Goal: Navigation & Orientation: Find specific page/section

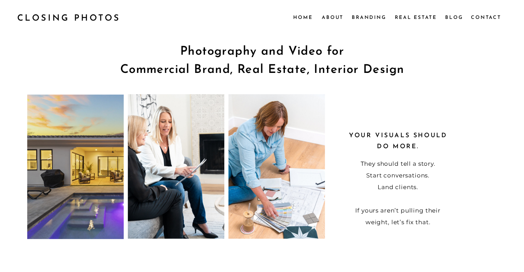
click at [333, 17] on nav "About" at bounding box center [332, 17] width 21 height 8
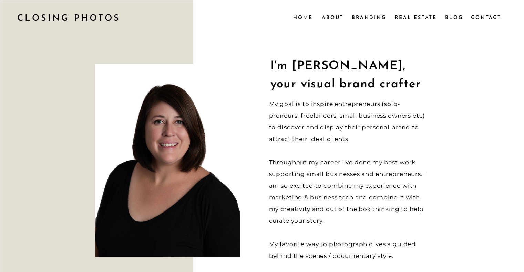
click at [414, 16] on nav "Real Estate" at bounding box center [416, 17] width 43 height 8
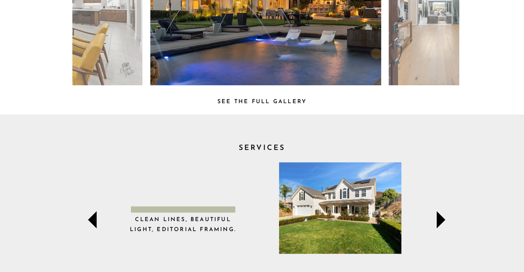
scroll to position [138, 0]
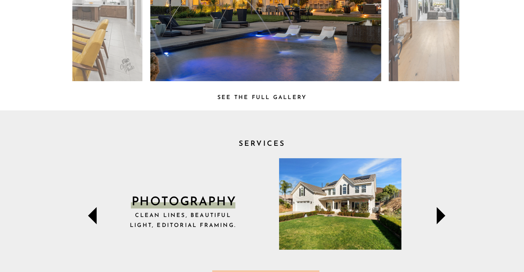
click at [442, 218] on icon at bounding box center [440, 215] width 9 height 17
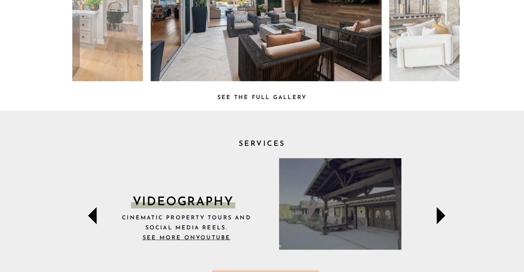
click at [441, 212] on icon at bounding box center [440, 216] width 34 height 34
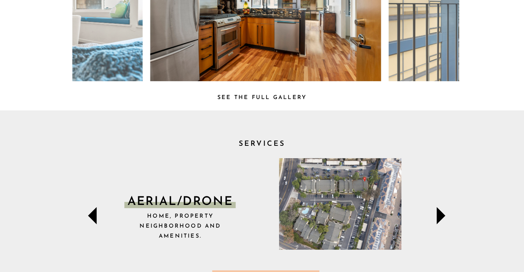
click at [441, 212] on icon at bounding box center [440, 216] width 34 height 34
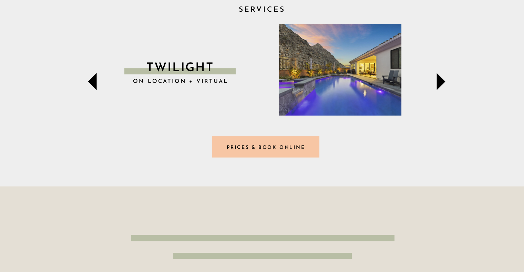
scroll to position [275, 0]
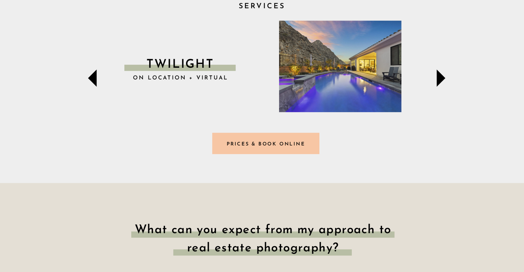
click at [262, 141] on h3 "Prices & Book online" at bounding box center [266, 143] width 101 height 7
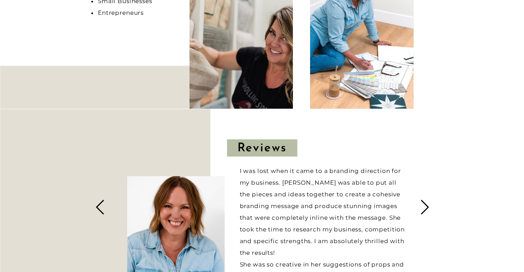
scroll to position [757, 0]
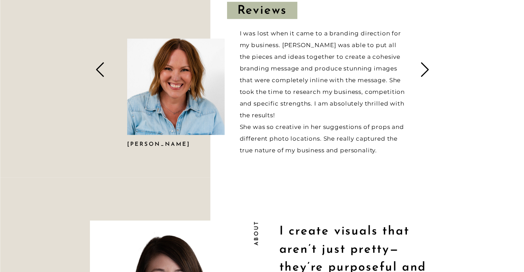
click at [429, 67] on icon at bounding box center [424, 69] width 17 height 69
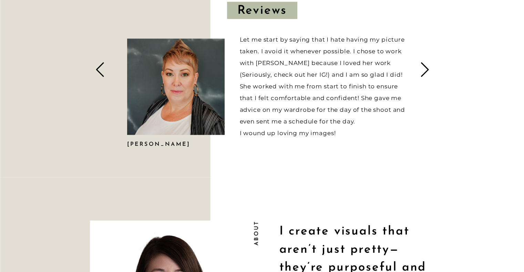
click at [429, 67] on icon at bounding box center [424, 69] width 17 height 69
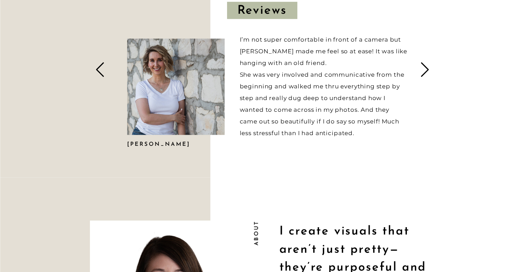
click at [429, 67] on icon at bounding box center [424, 69] width 17 height 69
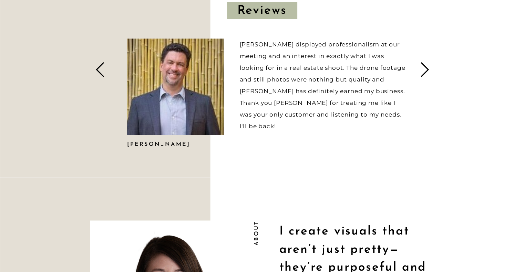
click at [429, 67] on icon at bounding box center [424, 69] width 17 height 69
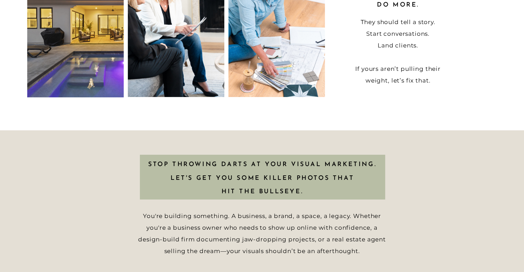
scroll to position [0, 0]
